Goal: Information Seeking & Learning: Learn about a topic

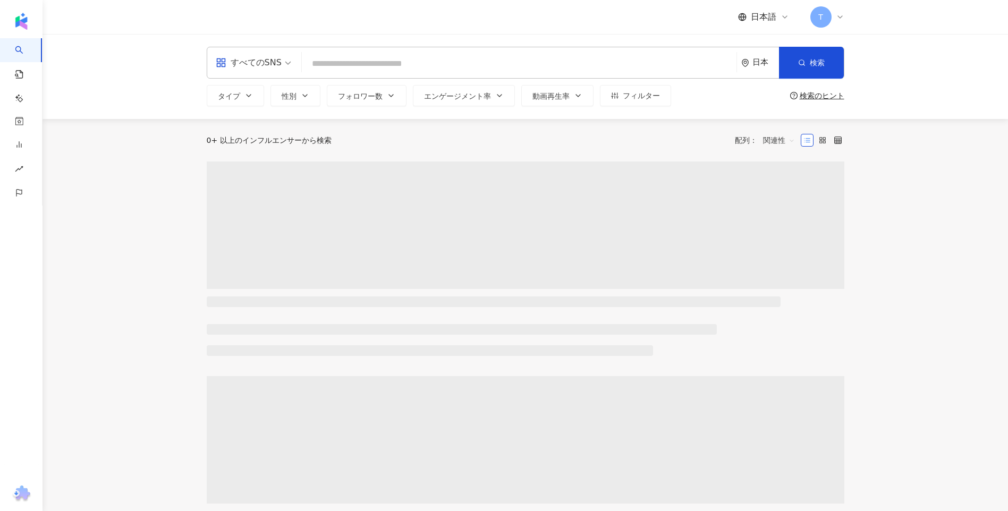
click at [132, 127] on main "すべてのSNS 日本 検索 タイプ 性別 フォロワー数 エンゲージメント率 動画再生率 フィルター 検索のヒント 0+ 以上のインフルエンサーから検索 配列：…" at bounding box center [524, 462] width 965 height 856
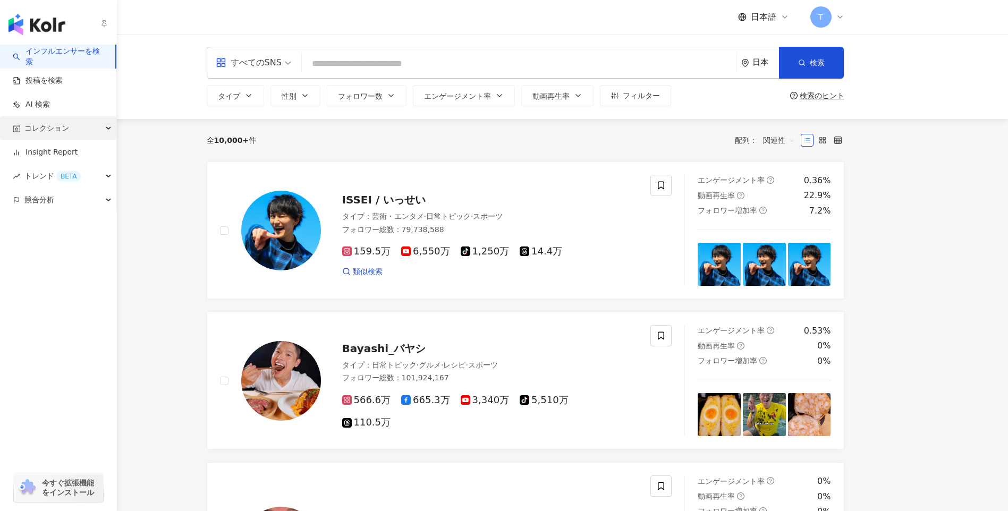
click at [23, 130] on div "コレクション" at bounding box center [58, 128] width 116 height 24
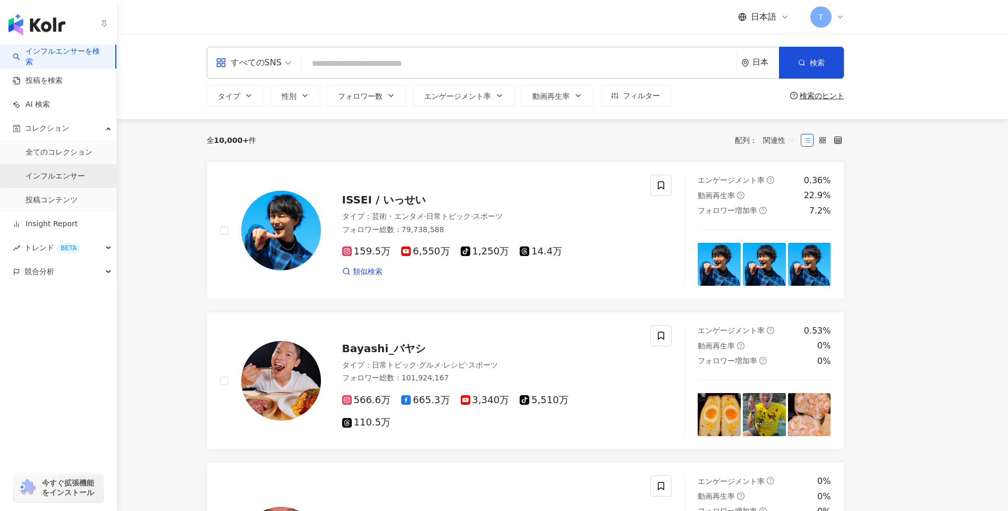
click at [64, 173] on link "インフルエンサー" at bounding box center [54, 176] width 59 height 11
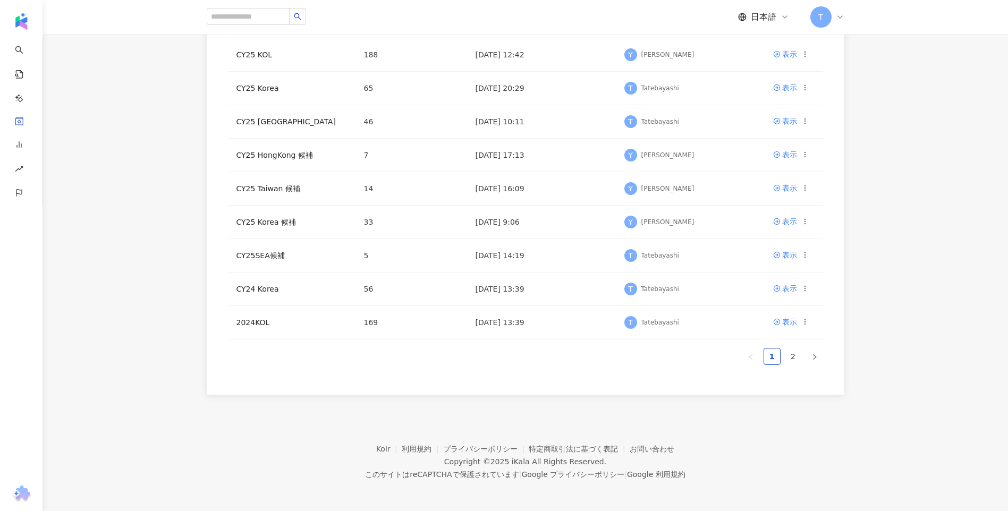
scroll to position [197, 0]
drag, startPoint x: 797, startPoint y: 355, endPoint x: 789, endPoint y: 356, distance: 8.6
click at [793, 356] on link "2" at bounding box center [793, 355] width 16 height 16
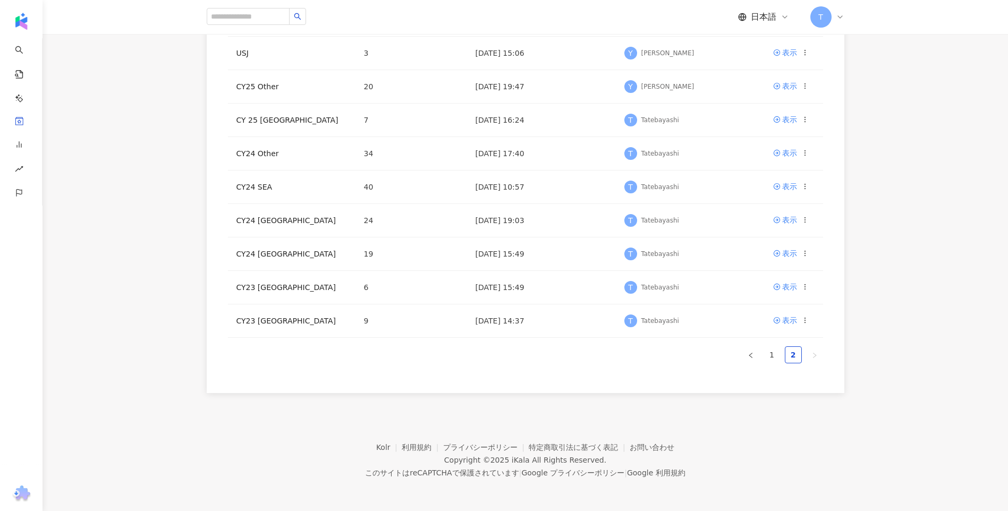
scroll to position [110, 0]
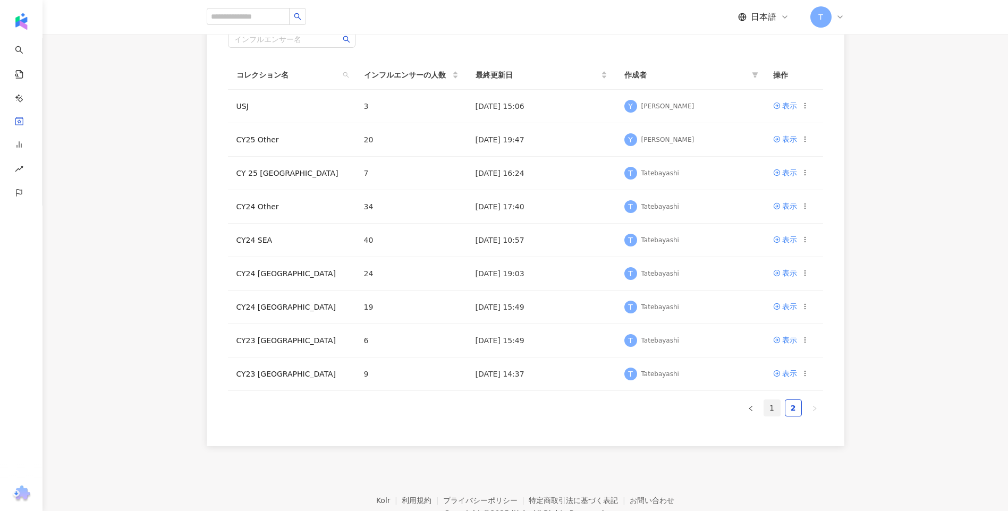
click at [772, 404] on link "1" at bounding box center [772, 408] width 16 height 16
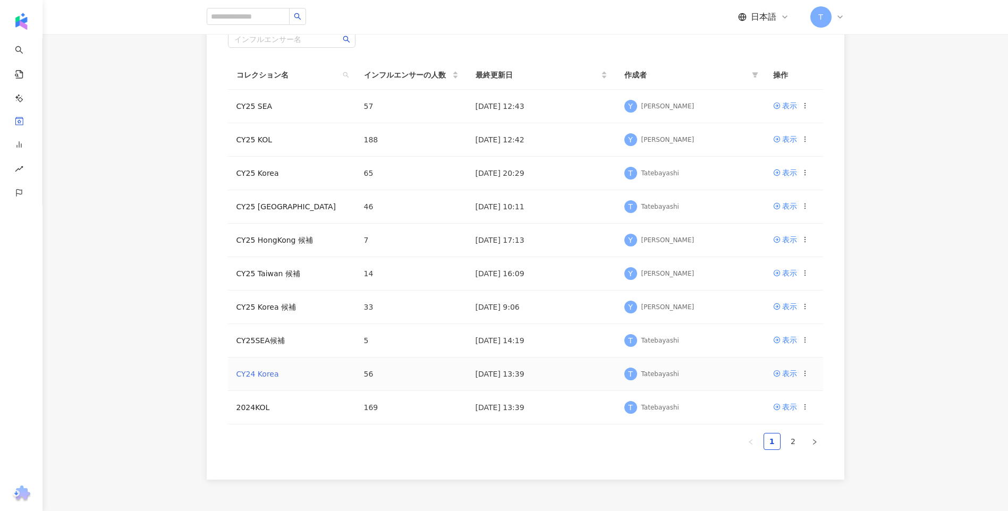
click at [259, 374] on link "CY24 Korea" at bounding box center [257, 374] width 42 height 8
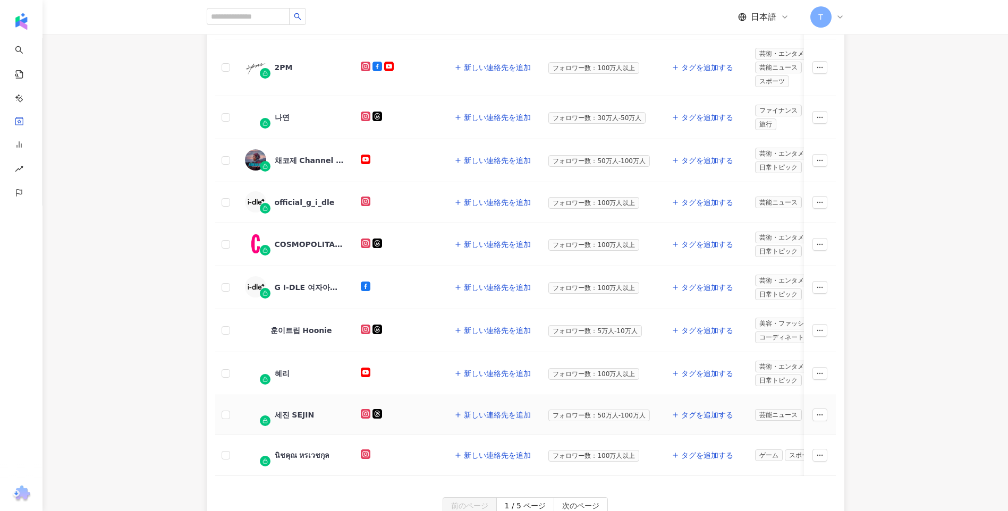
scroll to position [319, 0]
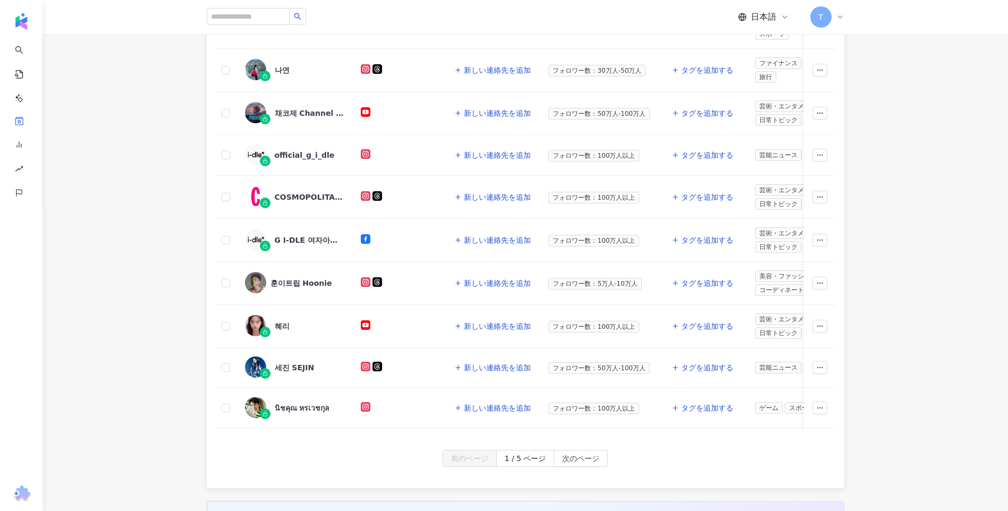
drag, startPoint x: 571, startPoint y: 469, endPoint x: 248, endPoint y: 302, distance: 364.2
click at [571, 467] on span "次のページ" at bounding box center [580, 458] width 37 height 17
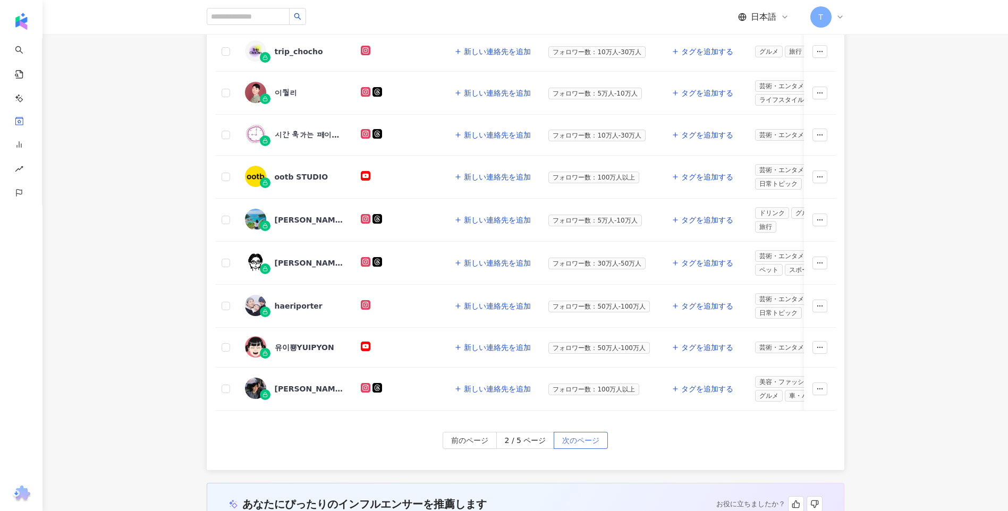
click at [589, 447] on span "次のページ" at bounding box center [580, 440] width 37 height 17
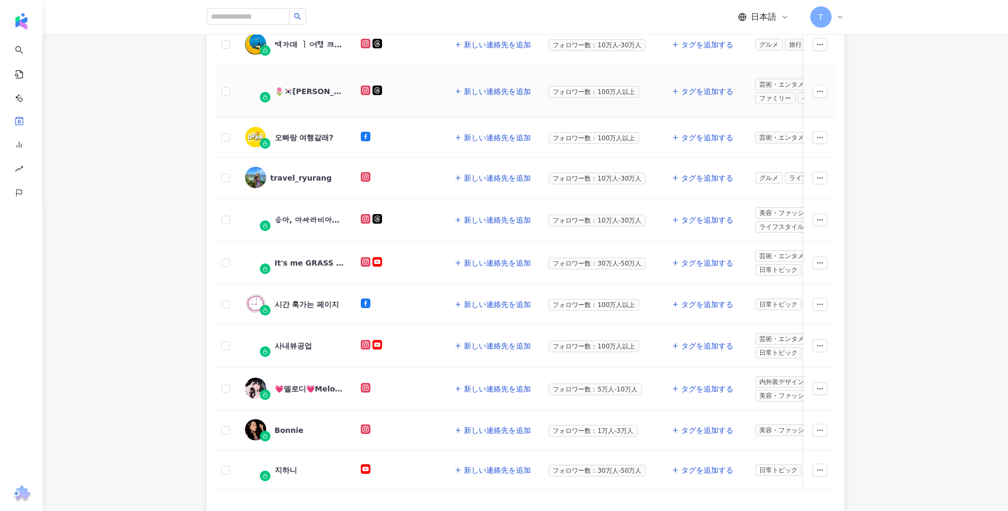
scroll to position [372, 0]
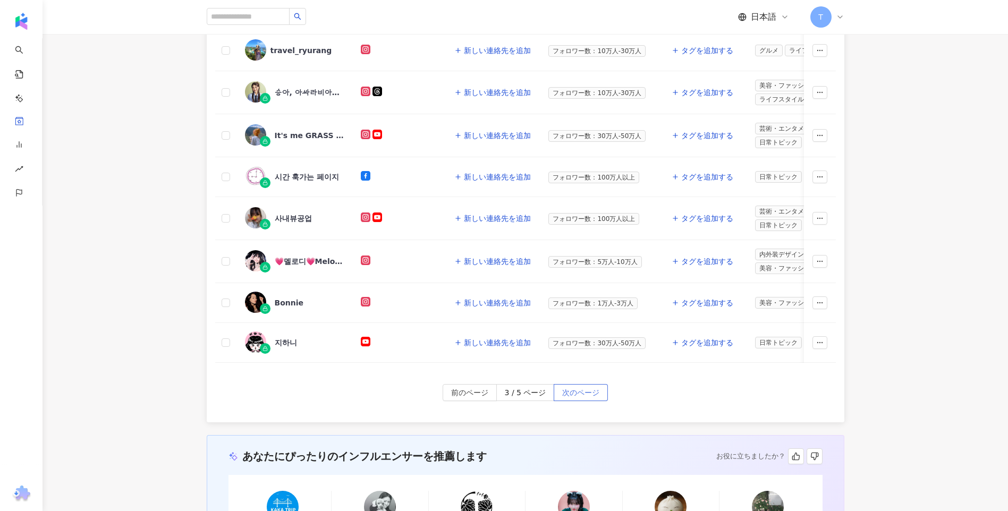
click at [577, 391] on span "次のページ" at bounding box center [580, 393] width 37 height 17
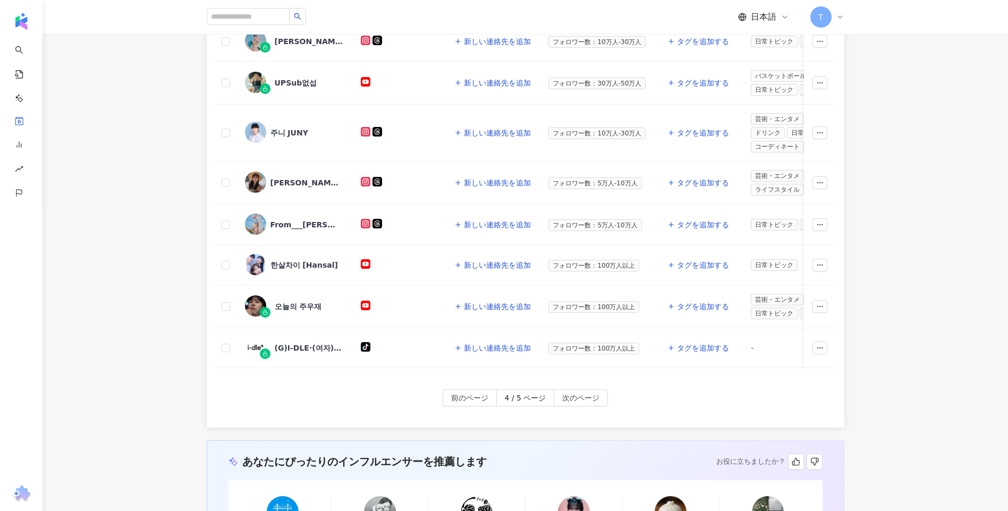
click at [576, 405] on span "次のページ" at bounding box center [580, 398] width 37 height 17
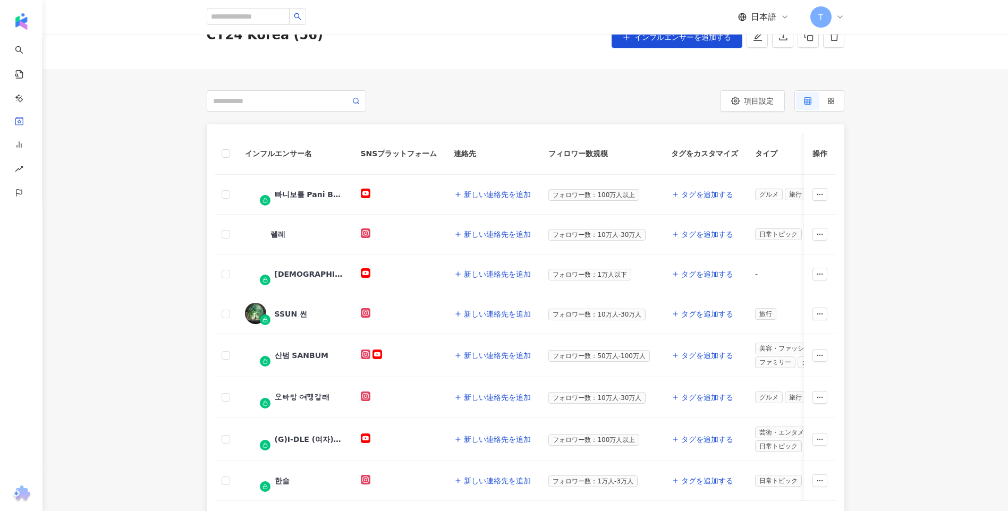
scroll to position [159, 0]
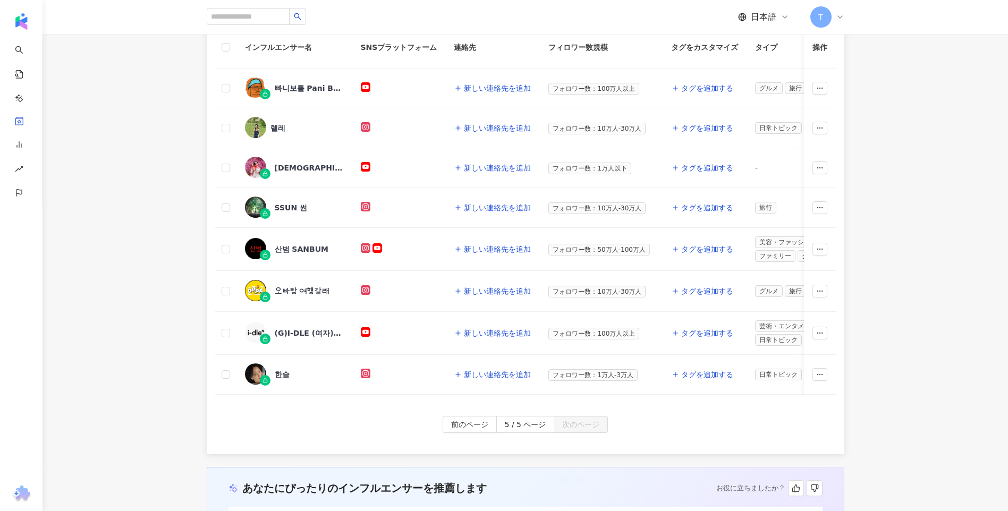
click at [488, 433] on span "前のページ" at bounding box center [469, 424] width 37 height 17
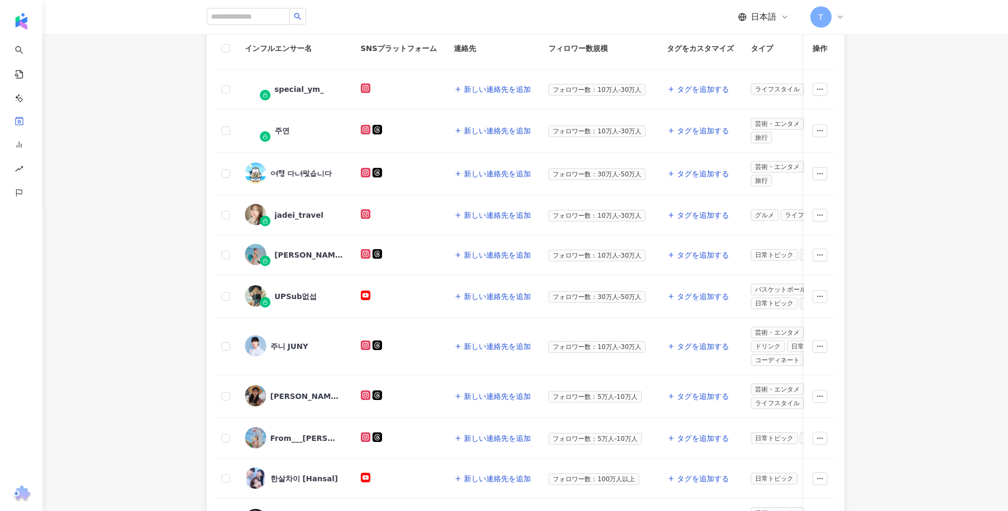
scroll to position [319, 0]
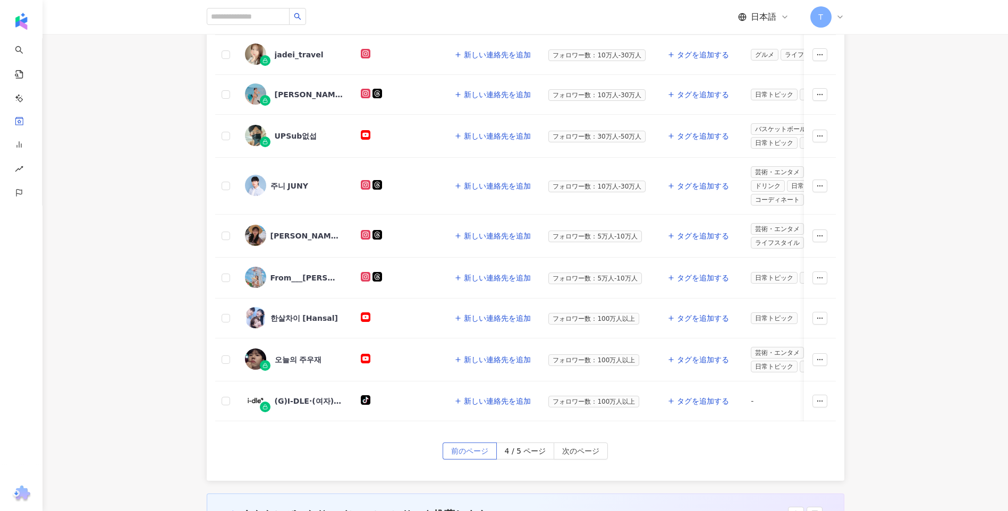
click at [469, 452] on span "前のページ" at bounding box center [469, 451] width 37 height 17
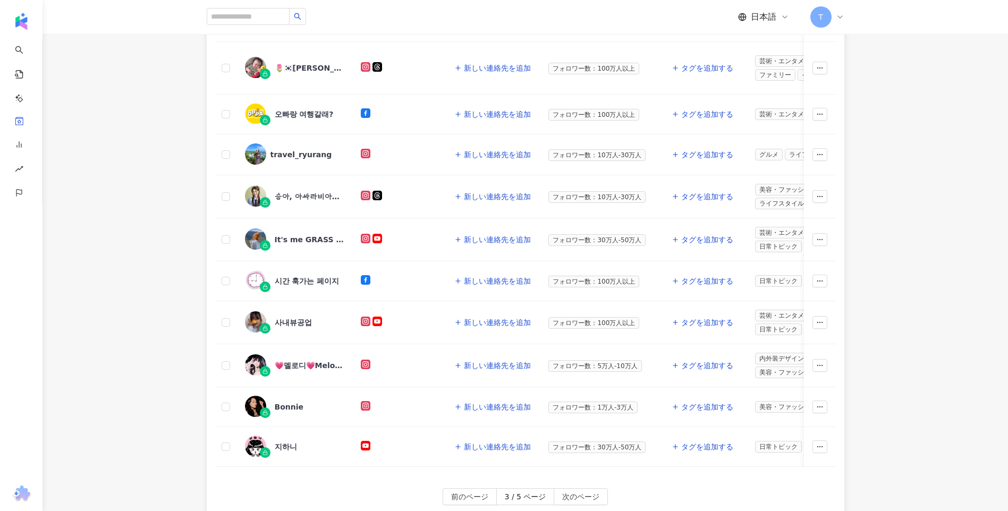
scroll to position [212, 0]
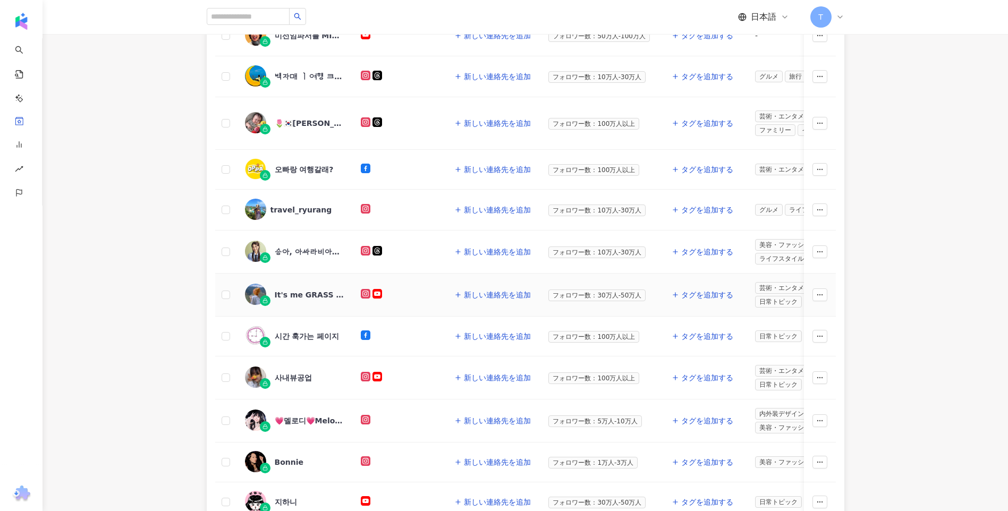
click at [304, 288] on div "It's me GRASS 그래쓰" at bounding box center [294, 295] width 99 height 22
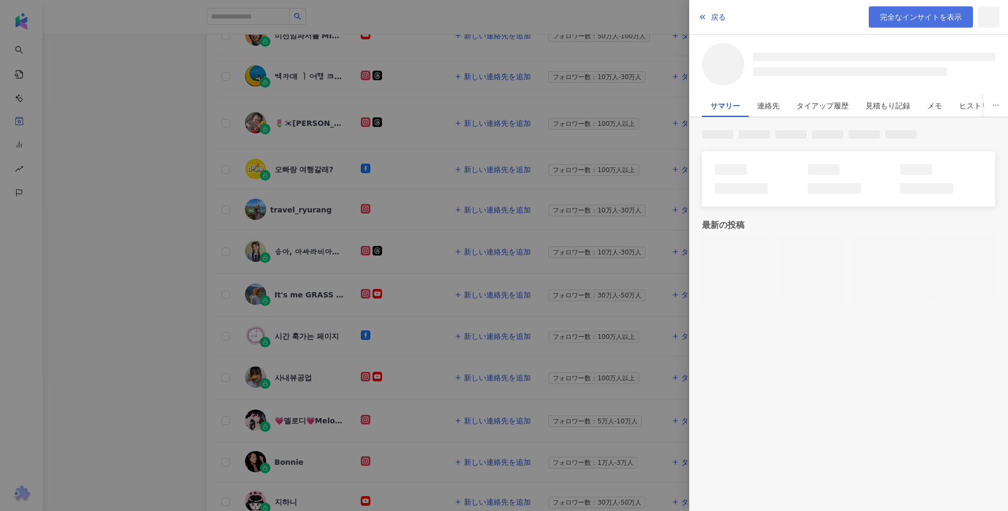
click at [915, 19] on span "完全なインサイトを表示" at bounding box center [921, 17] width 82 height 8
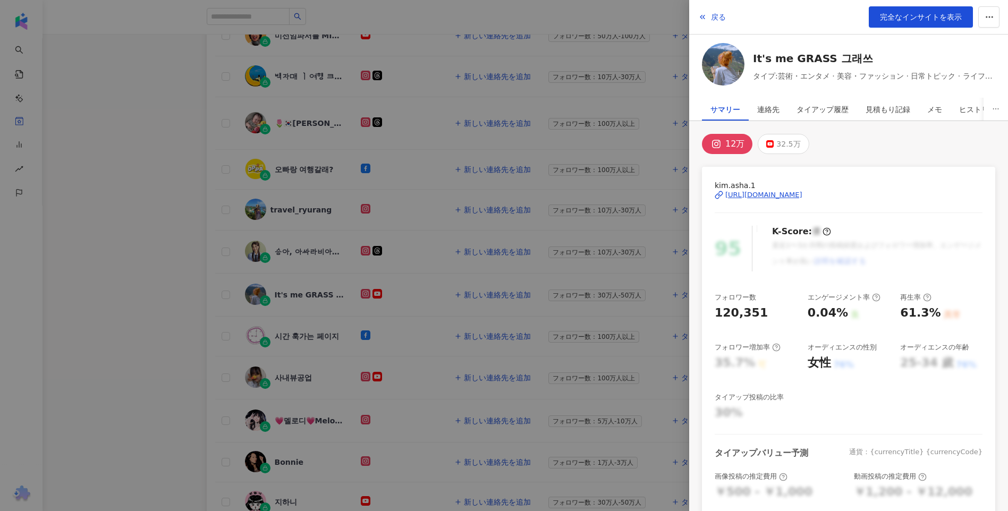
click at [113, 142] on div at bounding box center [504, 255] width 1008 height 511
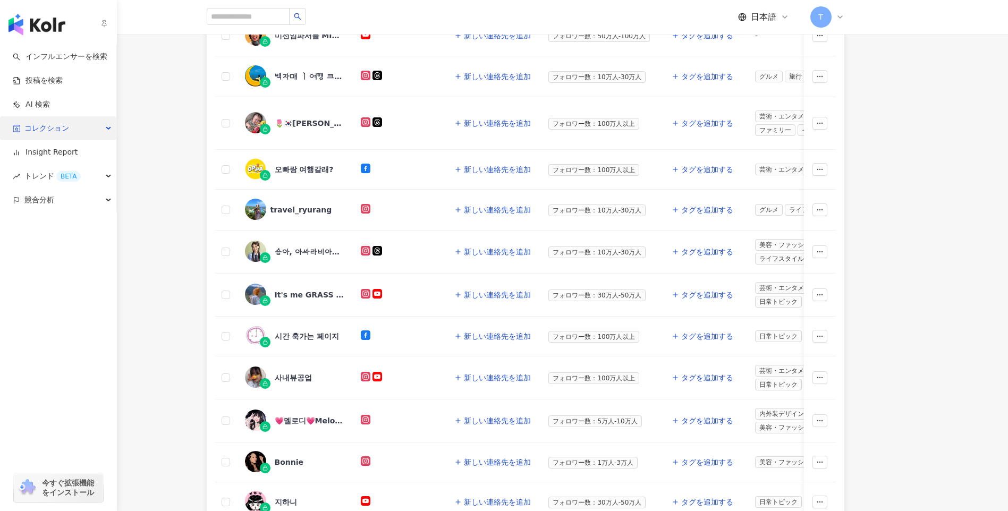
click at [33, 128] on span "コレクション" at bounding box center [46, 128] width 45 height 24
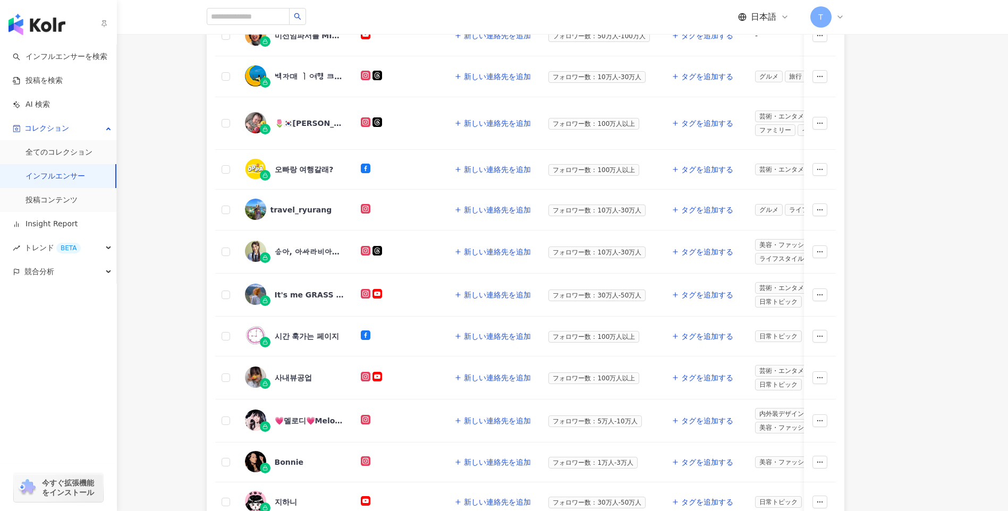
click at [85, 180] on link "インフルエンサー" at bounding box center [54, 176] width 59 height 11
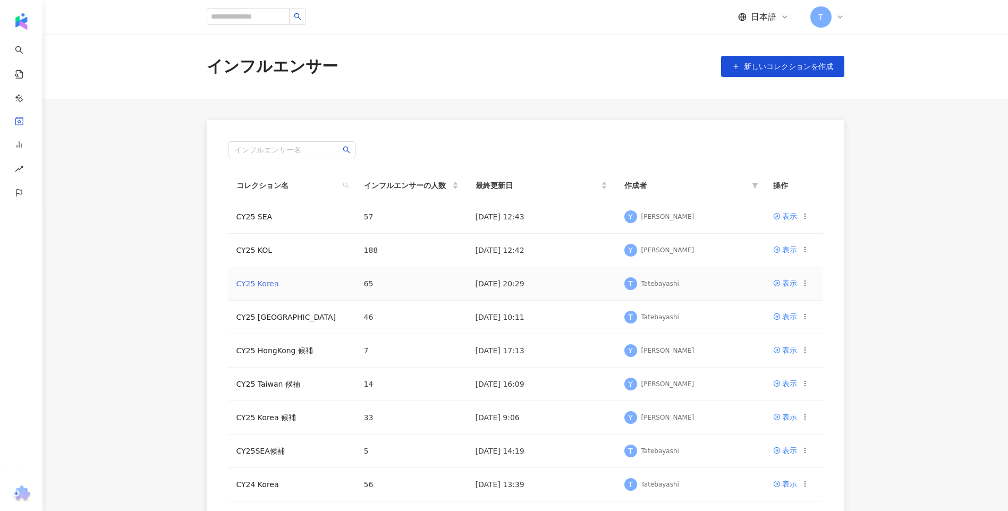
click at [258, 285] on link "CY25 Korea" at bounding box center [257, 283] width 42 height 8
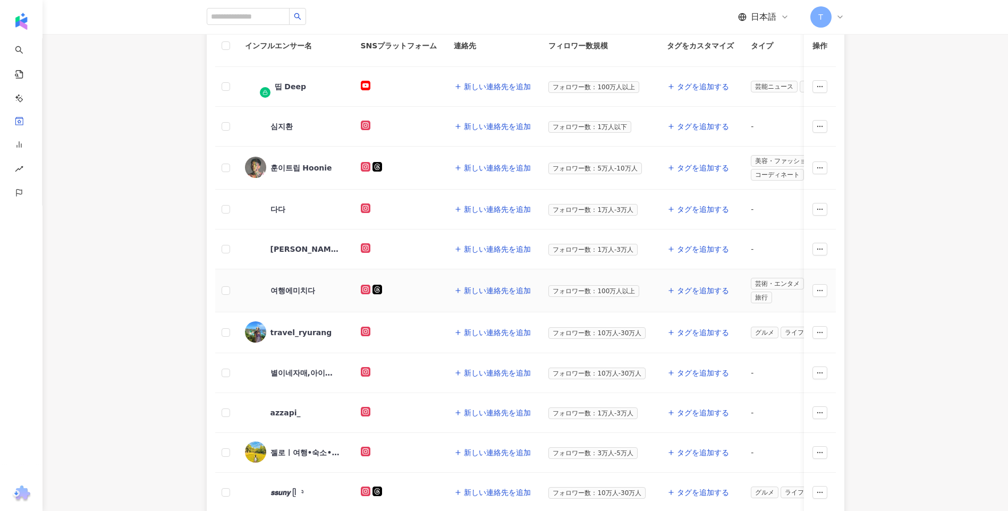
scroll to position [212, 0]
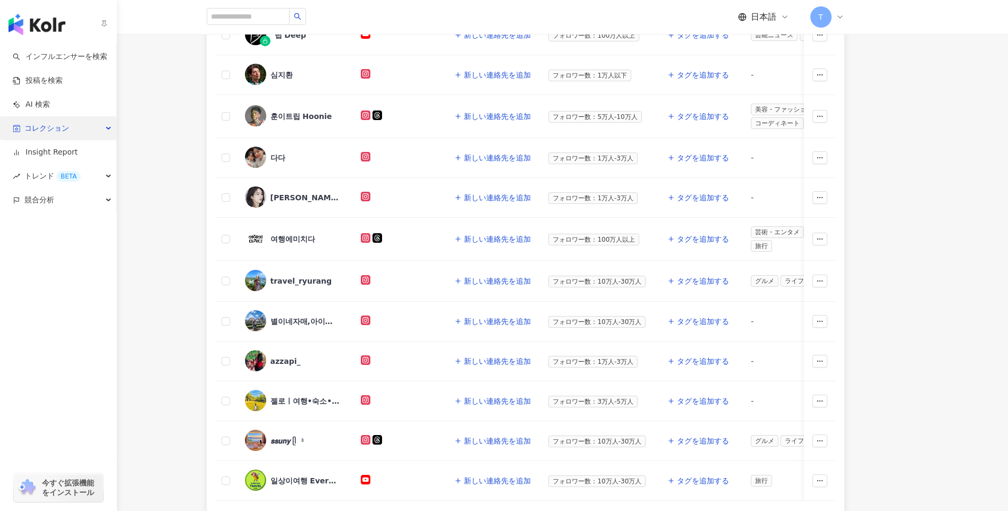
click at [38, 132] on span "コレクション" at bounding box center [46, 128] width 45 height 24
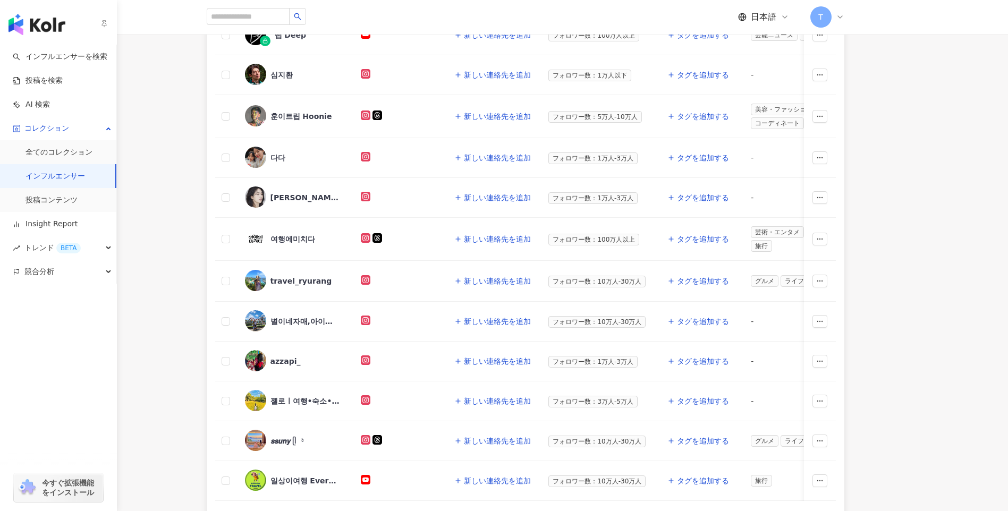
click at [50, 180] on link "インフルエンサー" at bounding box center [54, 176] width 59 height 11
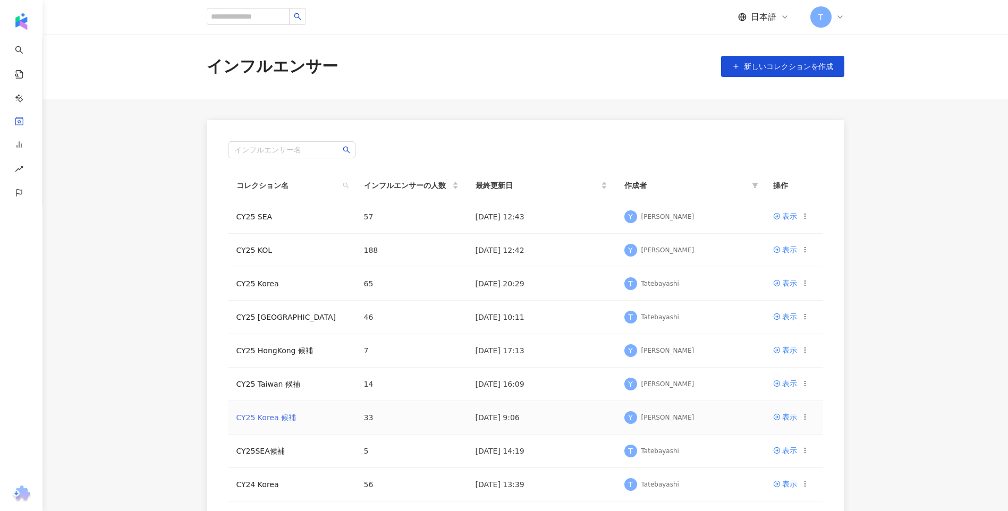
click at [279, 422] on link "CY25 Korea 候補" at bounding box center [266, 417] width 60 height 8
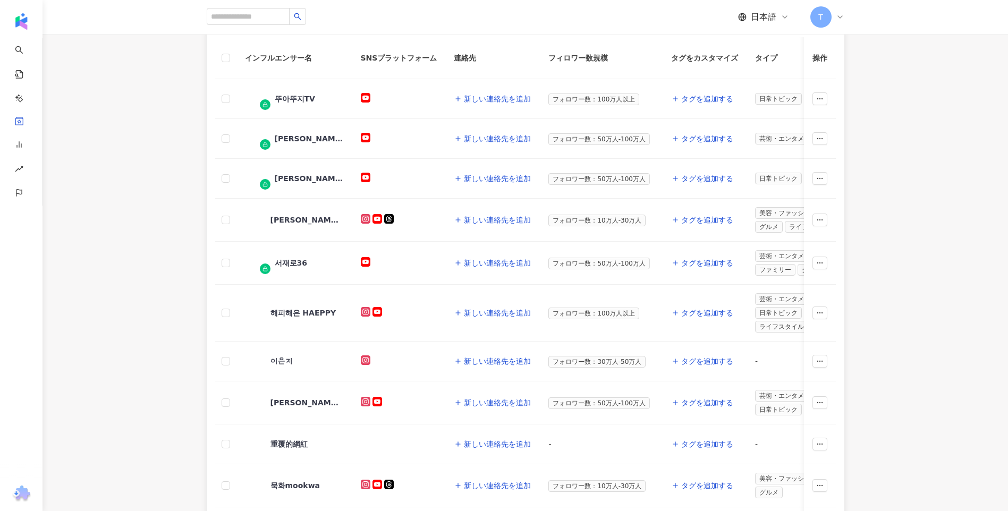
scroll to position [53, 0]
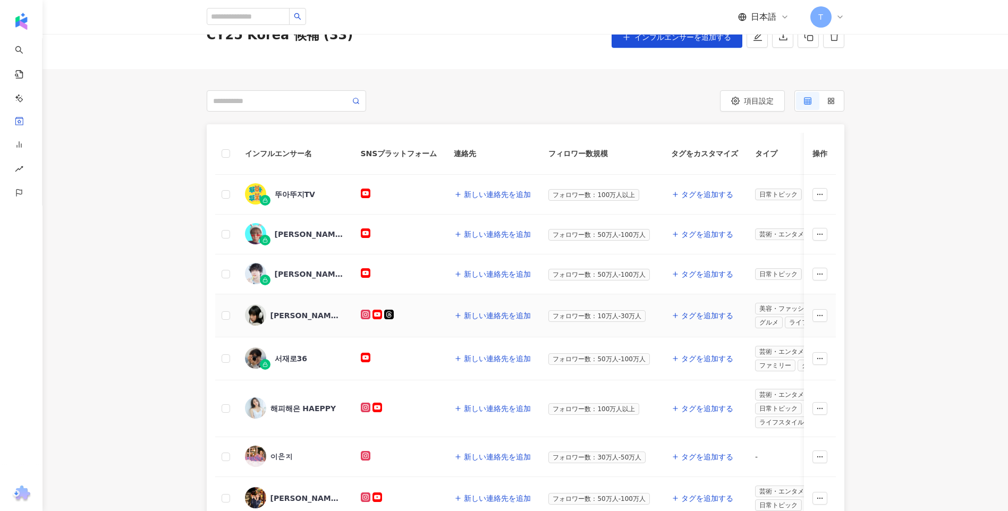
click at [293, 318] on div "홀로나나 NANA" at bounding box center [304, 315] width 69 height 11
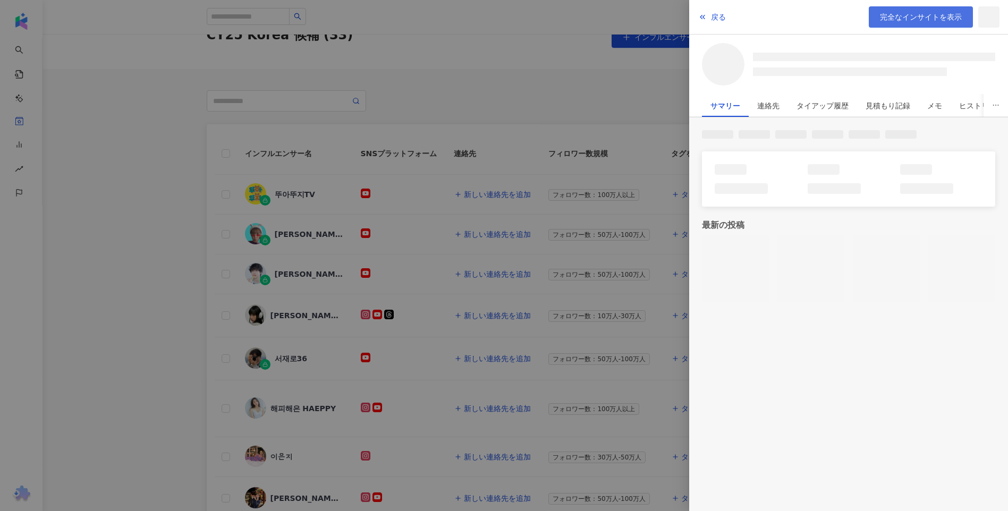
click at [901, 24] on link "完全なインサイトを表示" at bounding box center [920, 16] width 104 height 21
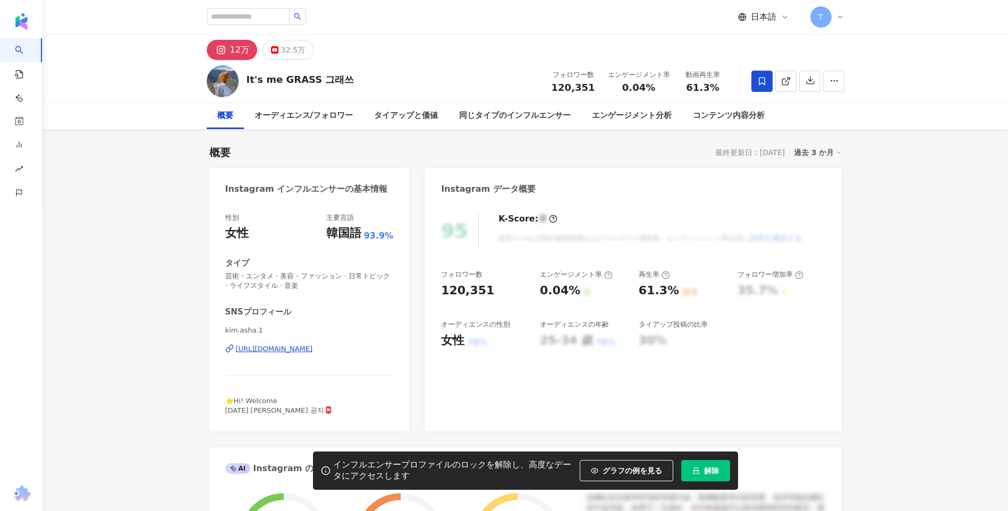
click at [707, 460] on button "解除" at bounding box center [705, 470] width 49 height 21
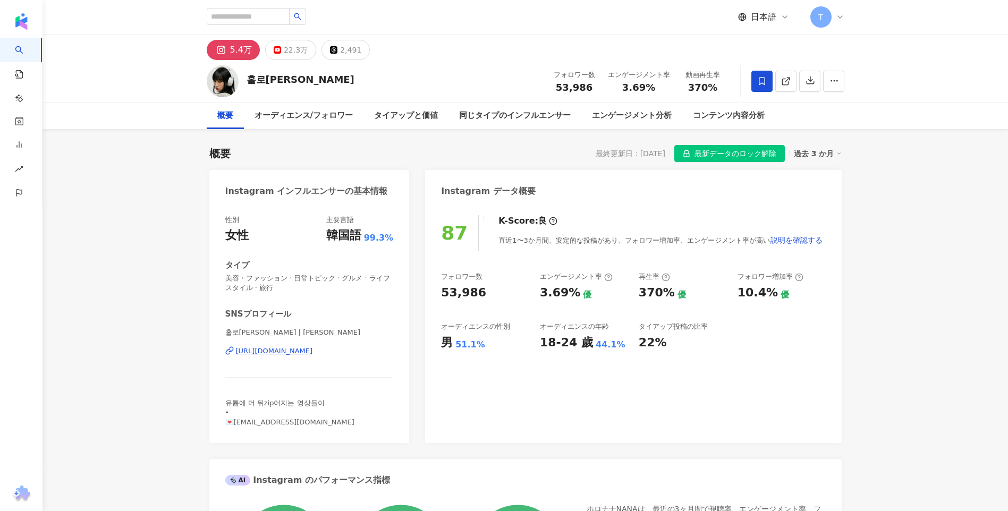
click at [535, 175] on div "Instagram データ概要" at bounding box center [633, 187] width 416 height 35
click at [529, 170] on div "Instagram データ概要" at bounding box center [633, 187] width 416 height 35
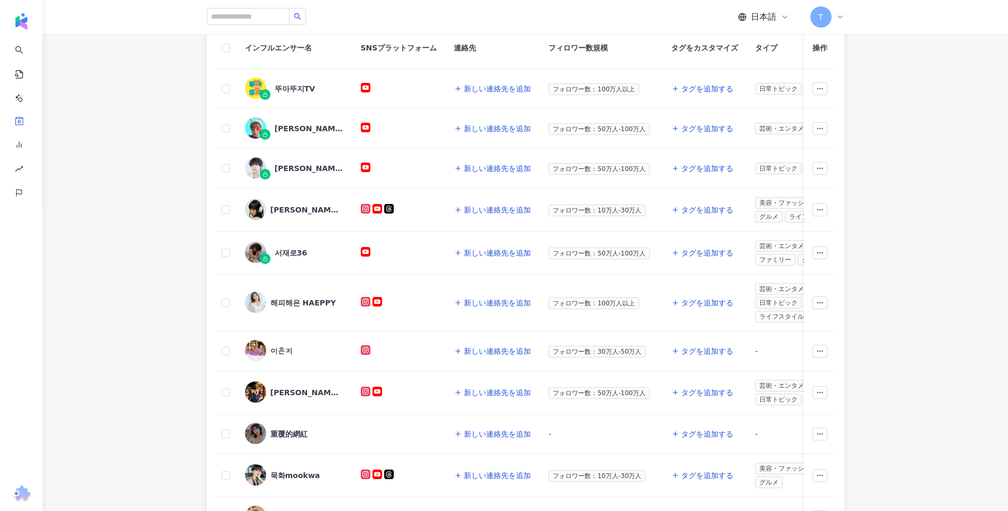
scroll to position [101, 0]
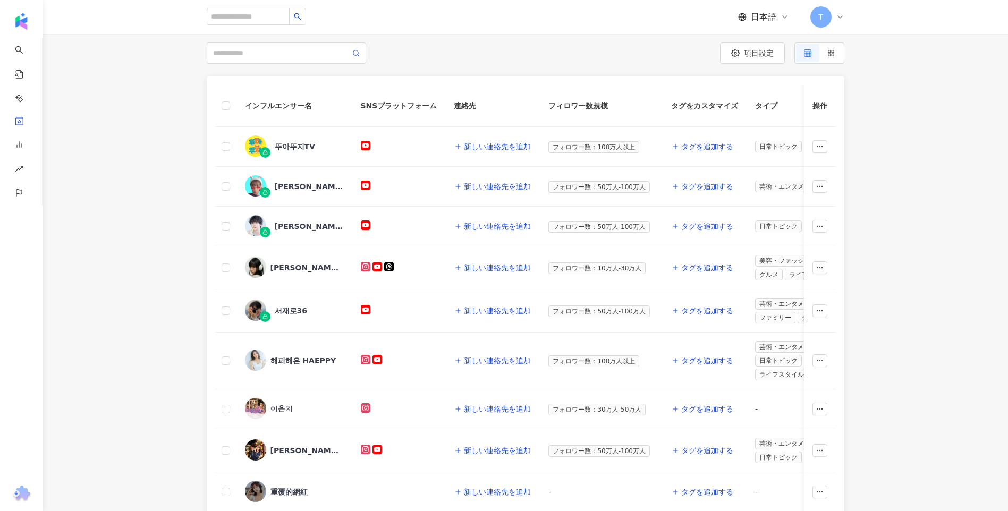
click at [167, 301] on div "インフルエンサー名 SNSプラットフォーム 連絡先 フィロワー数規模 タグをカスタマイズ タイプ フォロワー数 K-Score 過去 3 か月 オーディエンス…" at bounding box center [524, 385] width 965 height 618
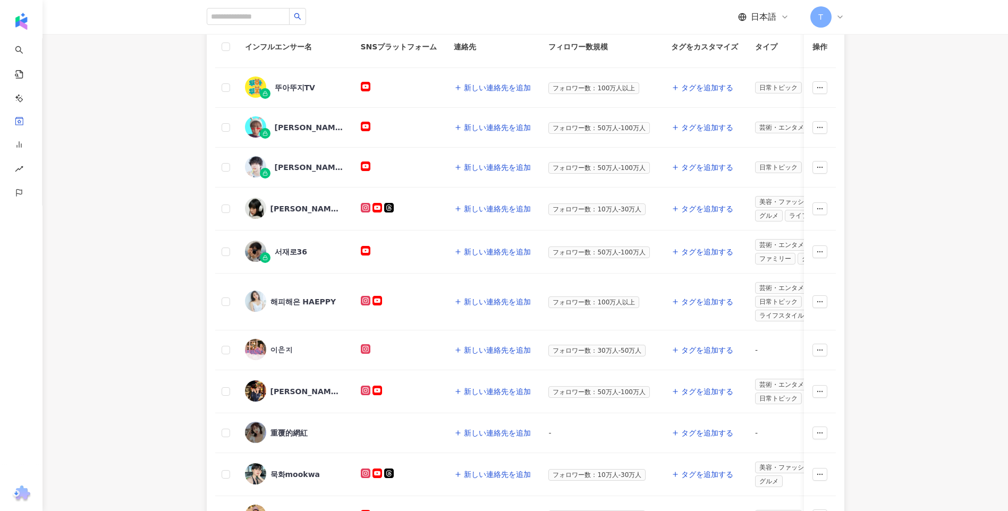
scroll to position [207, 0]
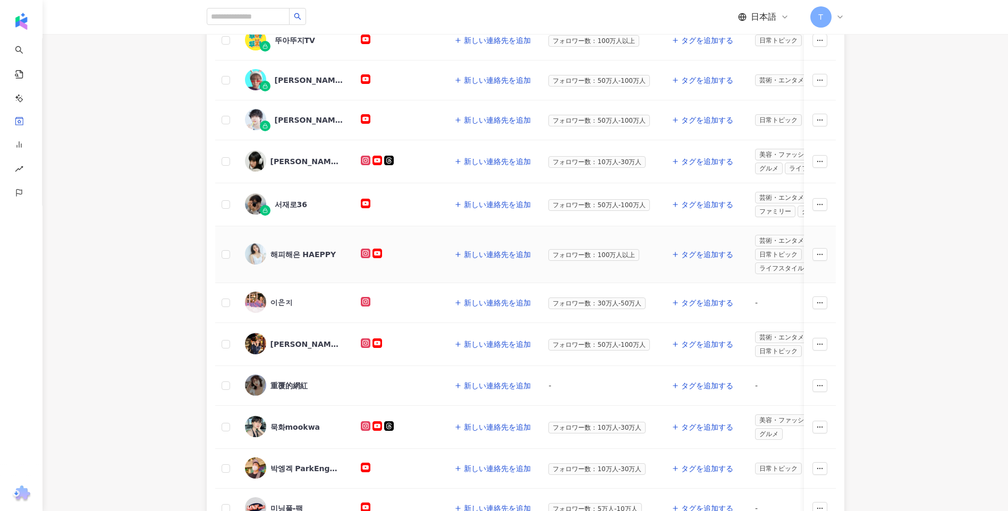
click at [324, 249] on div "해피해은 HAEPPY" at bounding box center [303, 254] width 66 height 11
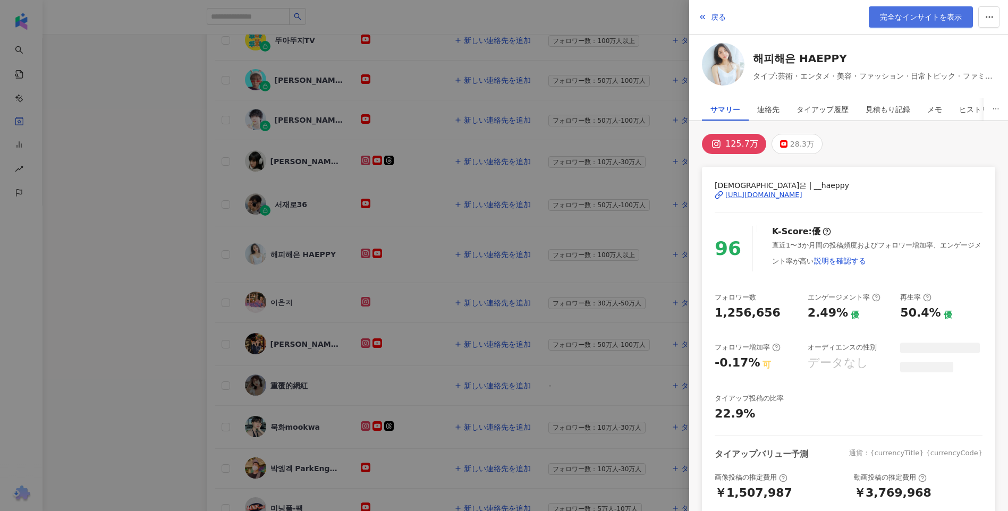
click at [900, 13] on span "完全なインサイトを表示" at bounding box center [921, 17] width 82 height 8
click at [146, 328] on div at bounding box center [504, 255] width 1008 height 511
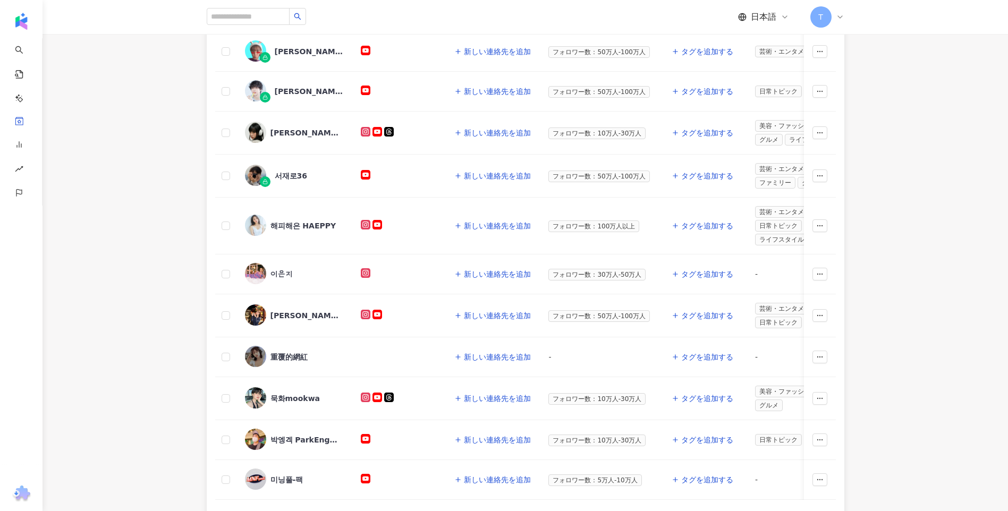
scroll to position [260, 0]
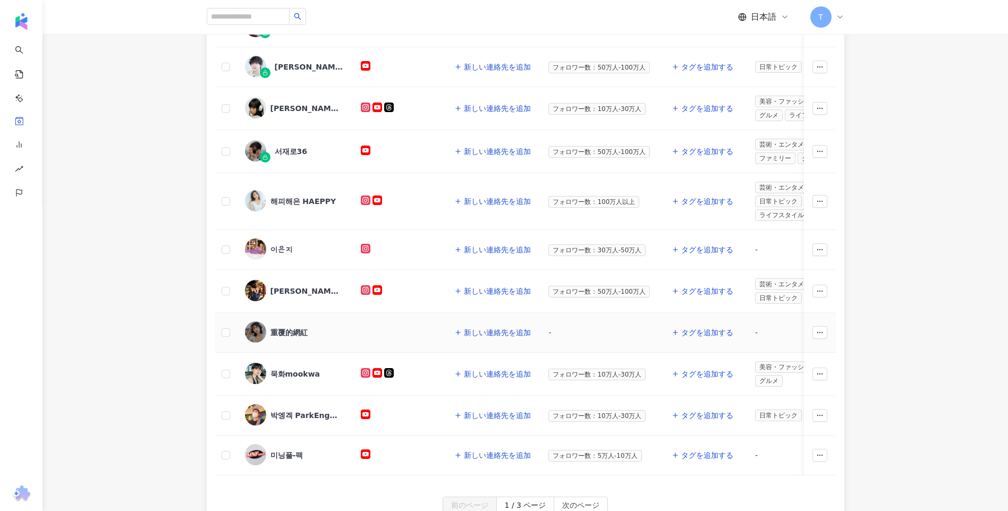
click at [293, 337] on div "重覆的網紅" at bounding box center [294, 332] width 99 height 22
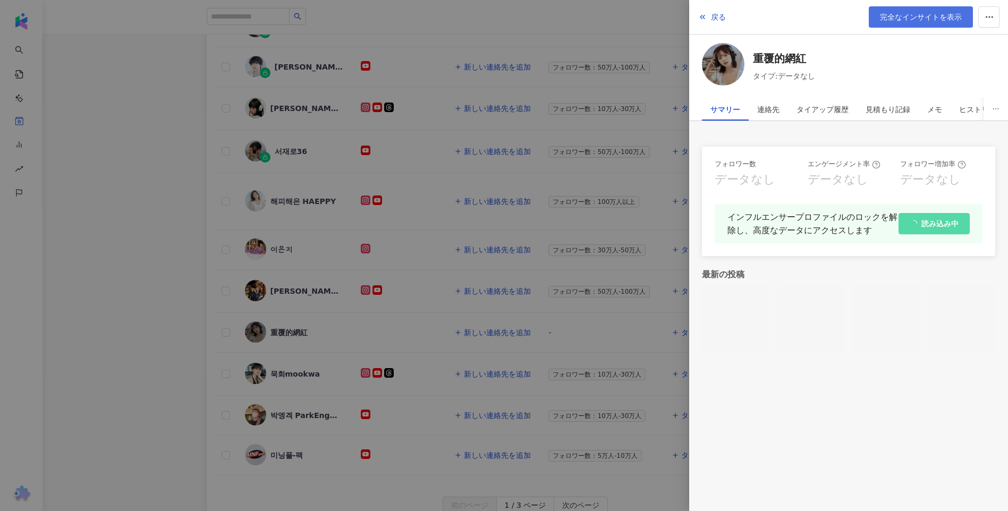
click at [903, 19] on span "完全なインサイトを表示" at bounding box center [921, 17] width 82 height 8
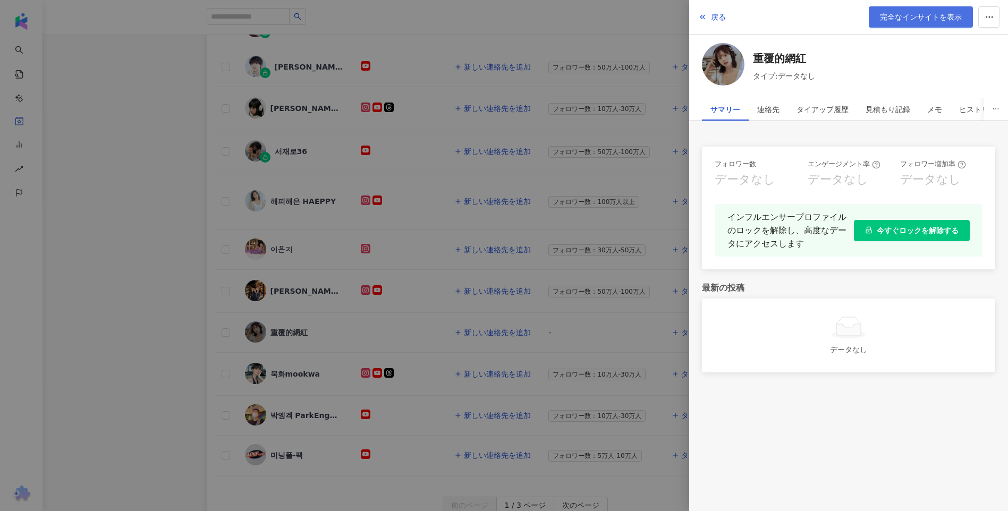
click at [920, 25] on link "完全なインサイトを表示" at bounding box center [920, 16] width 104 height 21
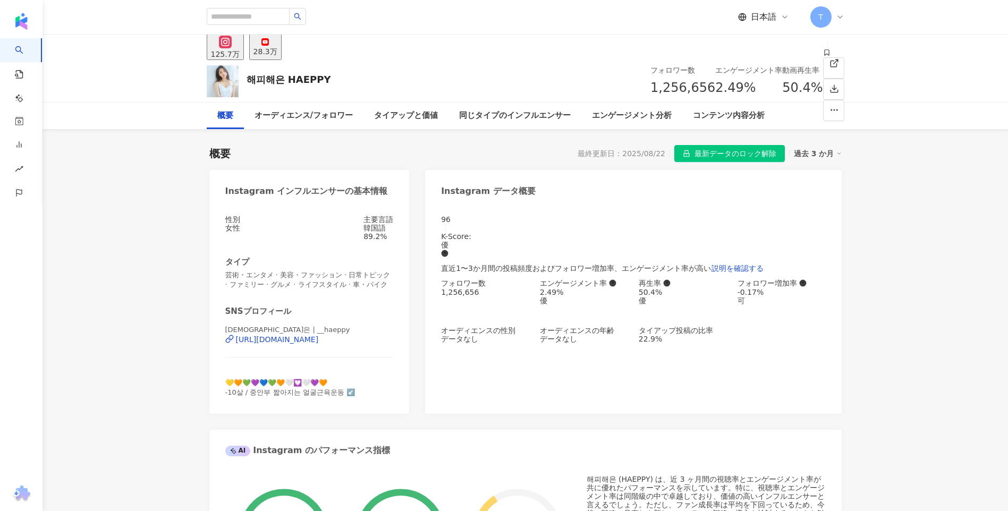
drag, startPoint x: 246, startPoint y: 77, endPoint x: 513, endPoint y: 2, distance: 277.1
click at [340, 84] on div "해피해은 HAEPPY フォロワー数 1,256,656 エンゲージメント率 2.49% 動画再生率 50.4%" at bounding box center [525, 81] width 680 height 42
click at [334, 84] on div "해피해은 HAEPPY フォロワー数 1,256,656 エンゲージメント率 2.49% 動画再生率 50.4%" at bounding box center [525, 81] width 680 height 42
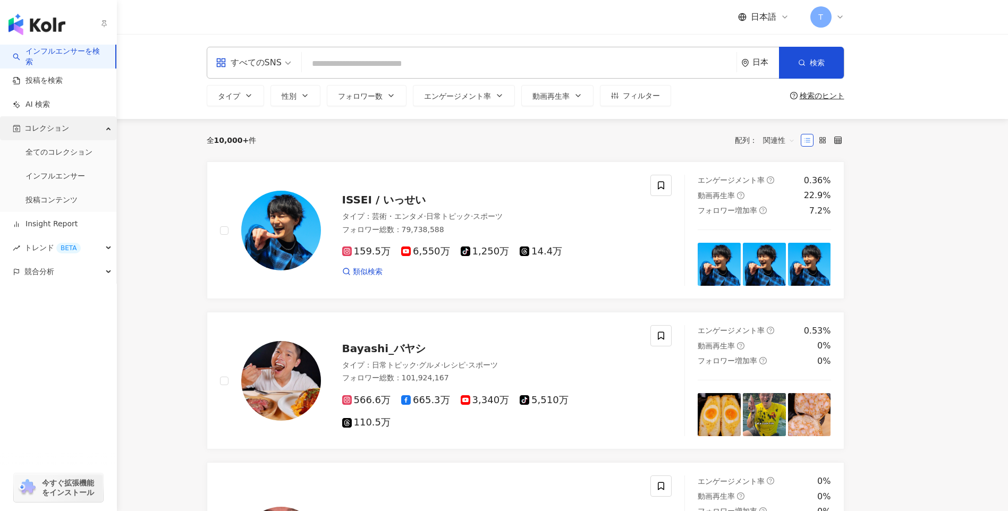
click at [42, 132] on span "コレクション" at bounding box center [46, 128] width 45 height 24
click at [61, 177] on link "インフルエンサー" at bounding box center [54, 176] width 59 height 11
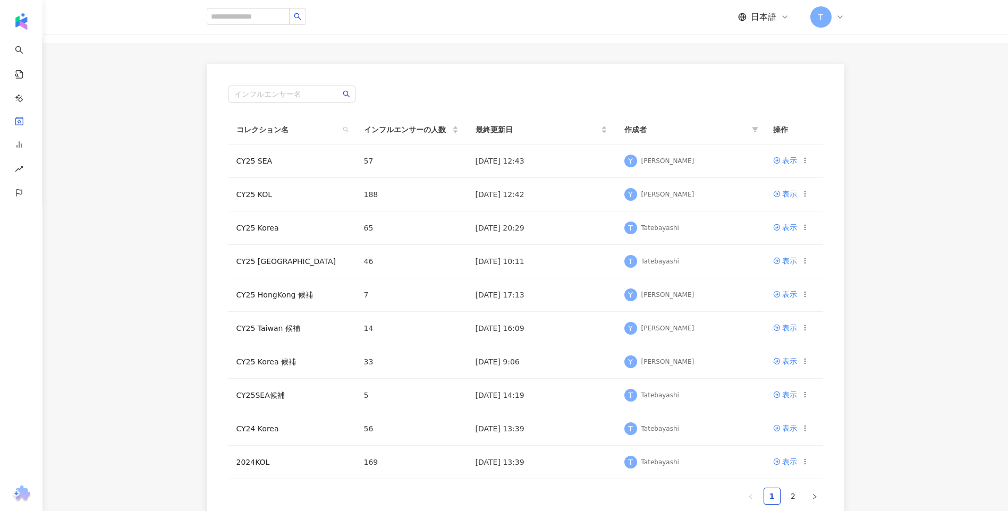
scroll to position [106, 0]
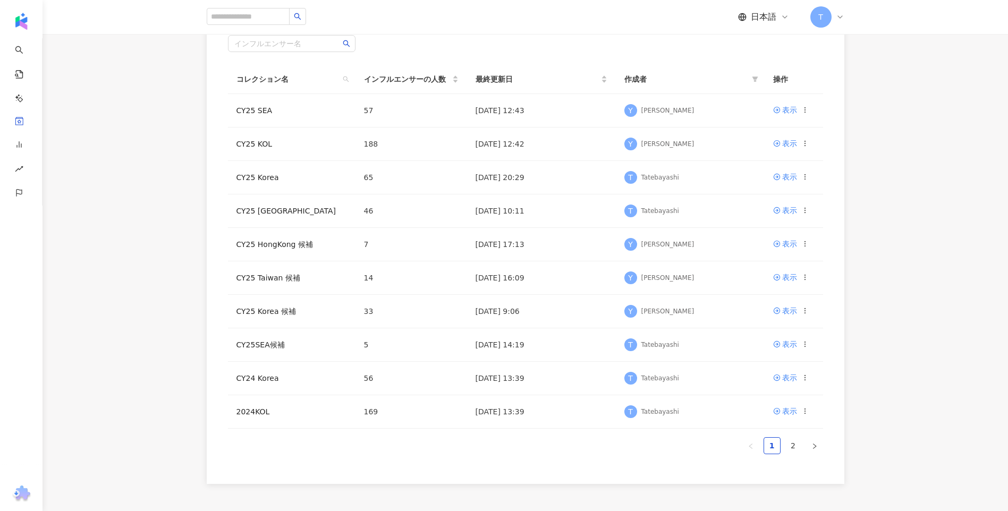
click at [177, 392] on main "インフルエンサー 新しいコレクションを作成 インフルエンサー名 コレクション名 インフルエンサーの人数 最終更新日 作成者 操作 CY25 SEA 57 20…" at bounding box center [524, 206] width 965 height 556
click at [174, 263] on main "インフルエンサー 新しいコレクションを作成 インフルエンサー名 コレクション名 インフルエンサーの人数 最終更新日 作成者 操作 CY25 SEA 57 20…" at bounding box center [524, 206] width 965 height 556
click at [881, 163] on main "インフルエンサー 新しいコレクションを作成 インフルエンサー名 コレクション名 インフルエンサーの人数 最終更新日 作成者 操作 CY25 SEA 57 20…" at bounding box center [524, 206] width 965 height 556
click at [862, 261] on div "インフルエンサー名 コレクション名 インフルエンサーの人数 最終更新日 作成者 操作 CY25 SEA 57 2025/08/26 12:43 Y Yuko …" at bounding box center [525, 249] width 680 height 470
drag, startPoint x: 899, startPoint y: 152, endPoint x: 844, endPoint y: 3, distance: 159.0
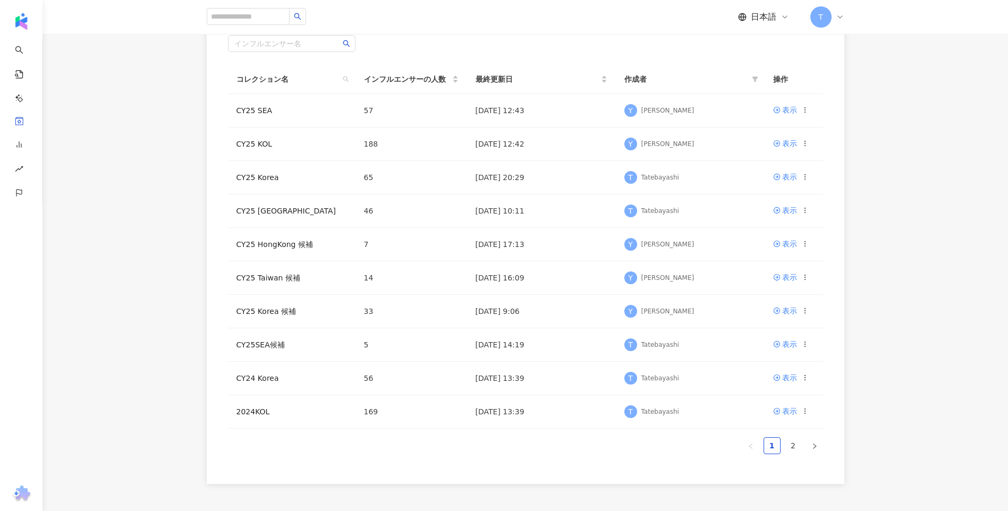
click at [898, 152] on main "インフルエンサー 新しいコレクションを作成 インフルエンサー名 コレクション名 インフルエンサーの人数 最終更新日 作成者 操作 CY25 SEA 57 20…" at bounding box center [524, 206] width 965 height 556
